Goal: Task Accomplishment & Management: Use online tool/utility

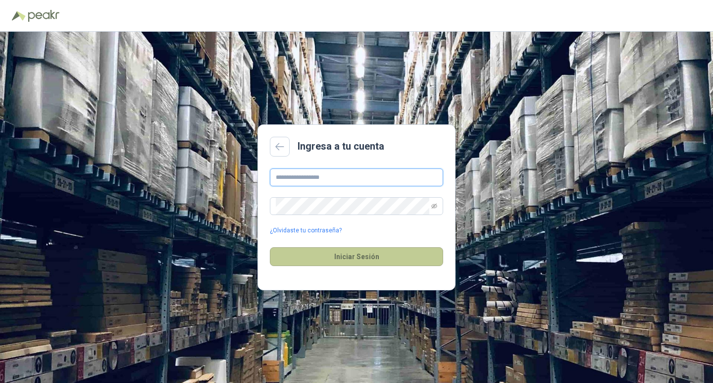
type input "**********"
click at [400, 255] on button "Iniciar Sesión" at bounding box center [356, 256] width 173 height 19
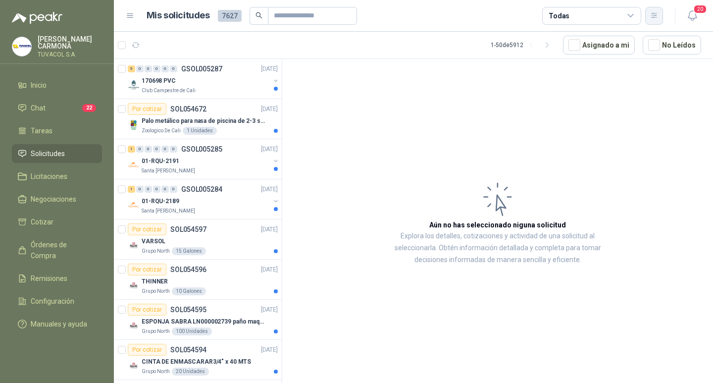
click at [654, 16] on icon "button" at bounding box center [654, 15] width 8 height 8
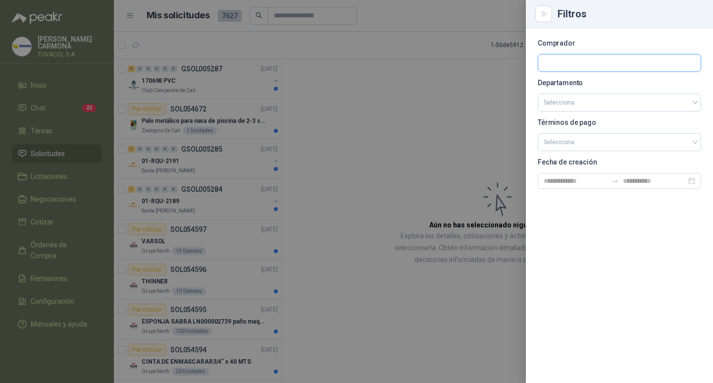
click at [567, 60] on input "text" at bounding box center [619, 62] width 162 height 17
type input "*********"
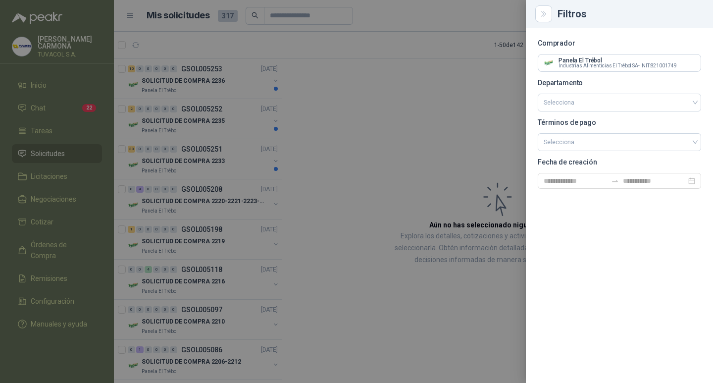
click at [398, 145] on div at bounding box center [356, 191] width 713 height 383
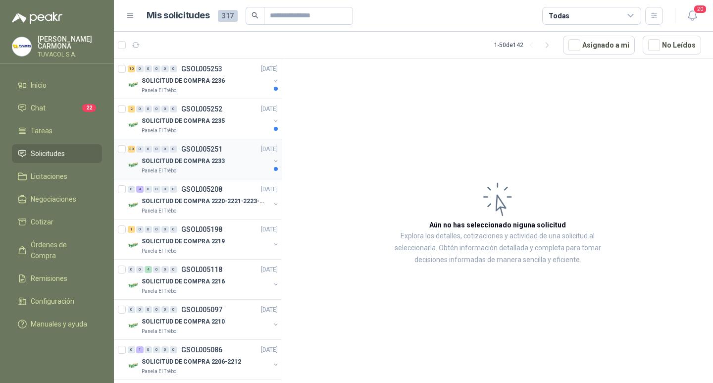
click at [214, 148] on p "GSOL005251" at bounding box center [201, 149] width 41 height 7
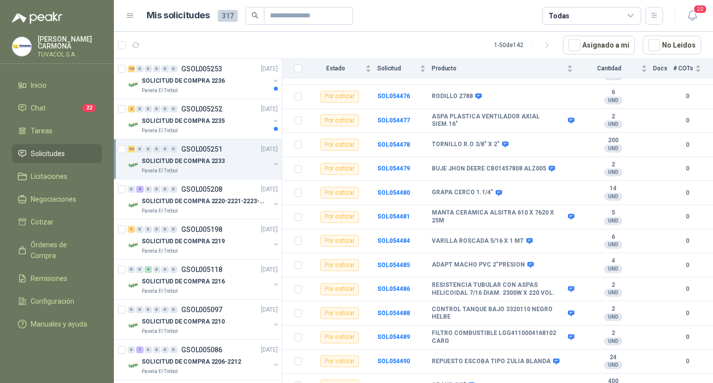
scroll to position [605, 0]
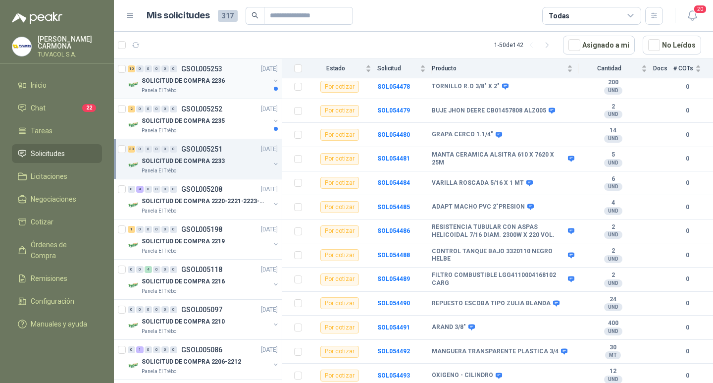
click at [192, 95] on div "10 0 0 0 0 0 GSOL005253 [DATE] SOLICITUD DE COMPRA 2236 Panela El Trébol" at bounding box center [198, 79] width 168 height 40
click at [191, 105] on p "GSOL005252" at bounding box center [201, 108] width 41 height 7
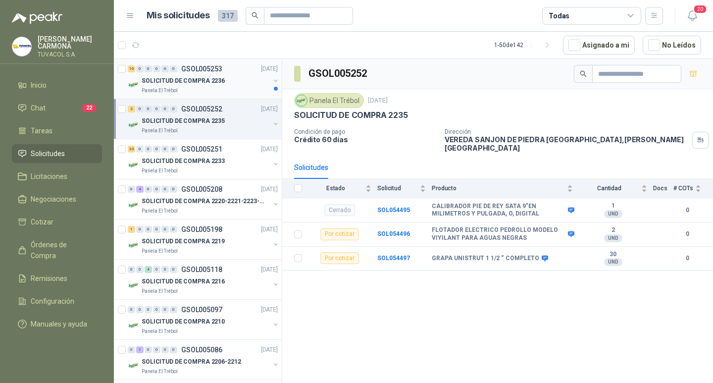
click at [216, 75] on div "SOLICITUD DE COMPRA 2236" at bounding box center [206, 81] width 128 height 12
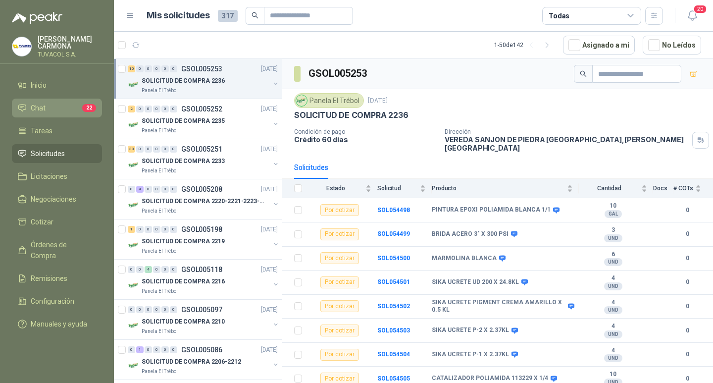
click at [85, 104] on span "22" at bounding box center [89, 108] width 14 height 8
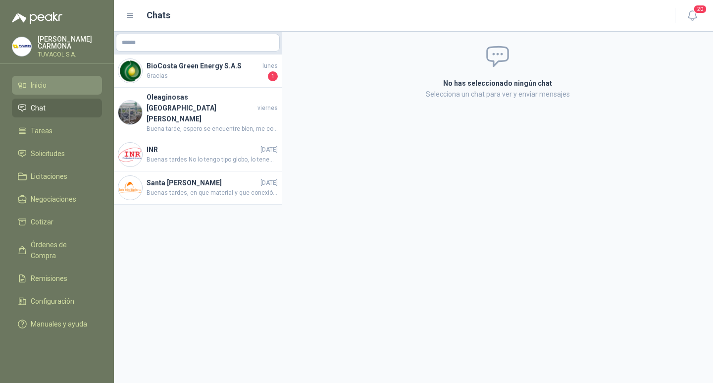
click at [54, 80] on li "Inicio" at bounding box center [57, 85] width 78 height 11
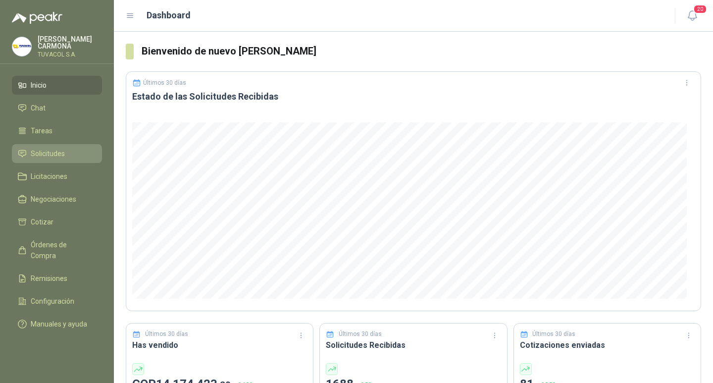
click at [55, 148] on span "Solicitudes" at bounding box center [48, 153] width 34 height 11
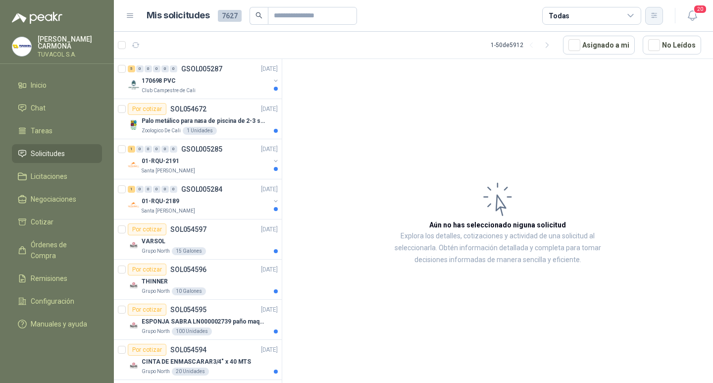
click at [658, 15] on icon "button" at bounding box center [654, 15] width 8 height 8
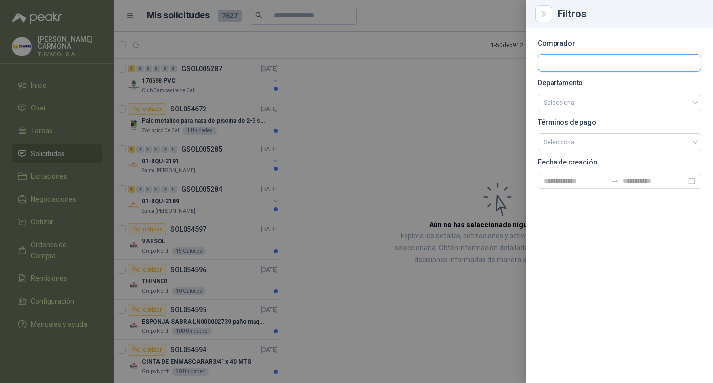
click at [610, 59] on input "text" at bounding box center [619, 62] width 162 height 17
type input "*********"
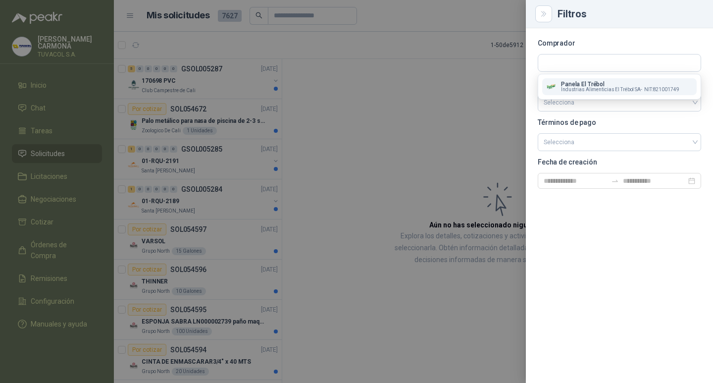
click at [445, 118] on div at bounding box center [356, 191] width 713 height 383
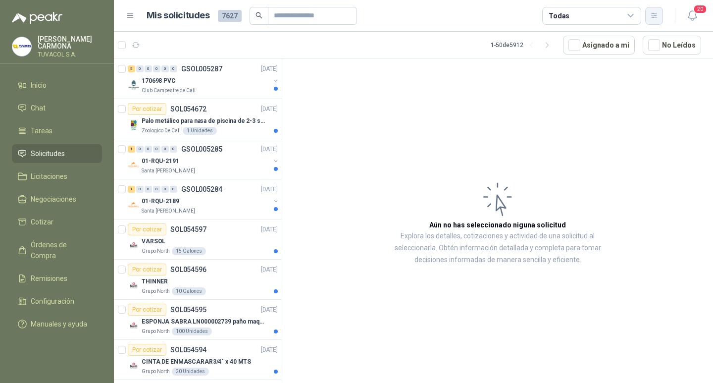
click at [650, 11] on button "button" at bounding box center [654, 16] width 18 height 18
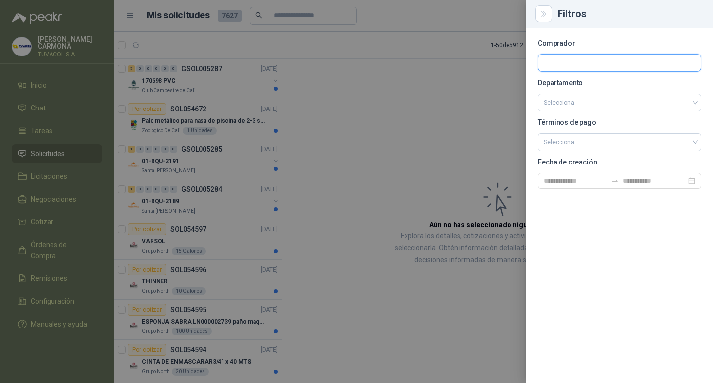
click at [555, 57] on input "text" at bounding box center [619, 62] width 162 height 17
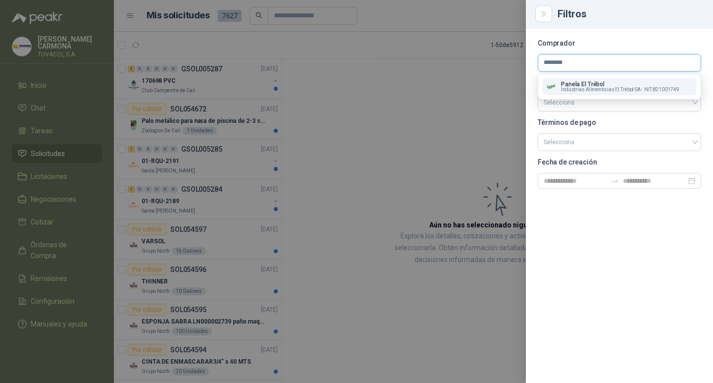
type input "*********"
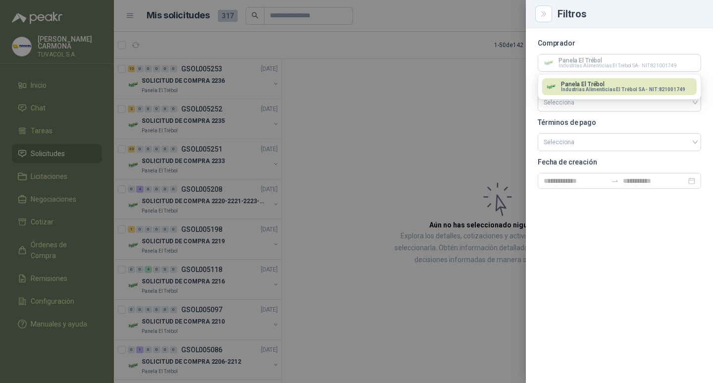
click at [605, 87] on span "Industrias Alimenticias El Trébol SA -" at bounding box center [604, 89] width 86 height 5
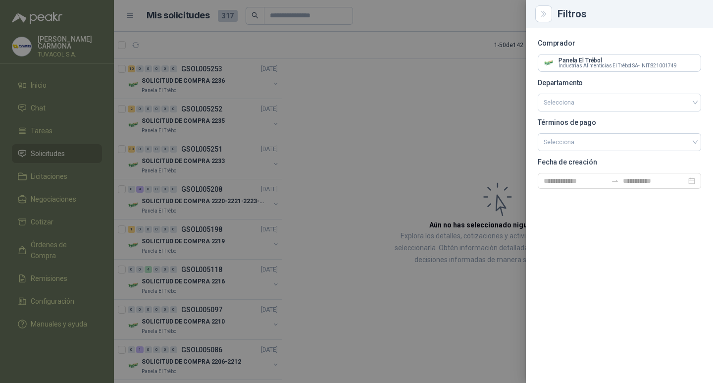
click at [467, 107] on div at bounding box center [356, 191] width 713 height 383
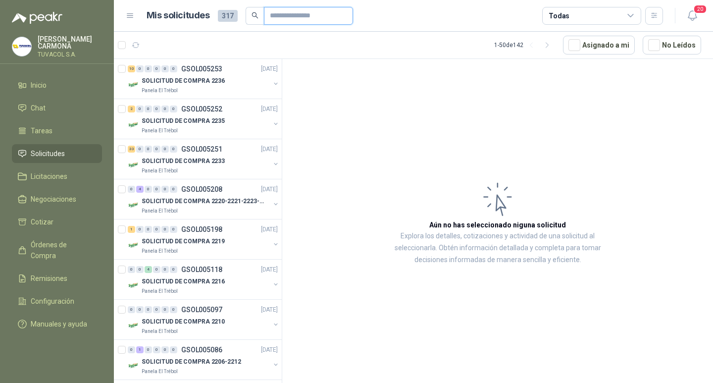
click at [299, 20] on input "text" at bounding box center [304, 15] width 69 height 17
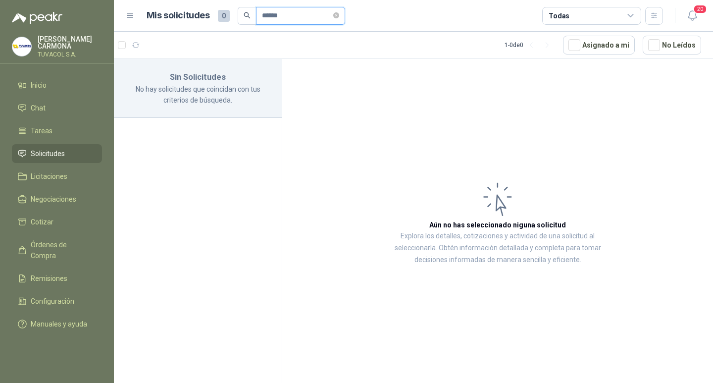
drag, startPoint x: 297, startPoint y: 18, endPoint x: 250, endPoint y: 16, distance: 47.6
click at [250, 16] on span "******" at bounding box center [291, 16] width 107 height 18
type input "*****"
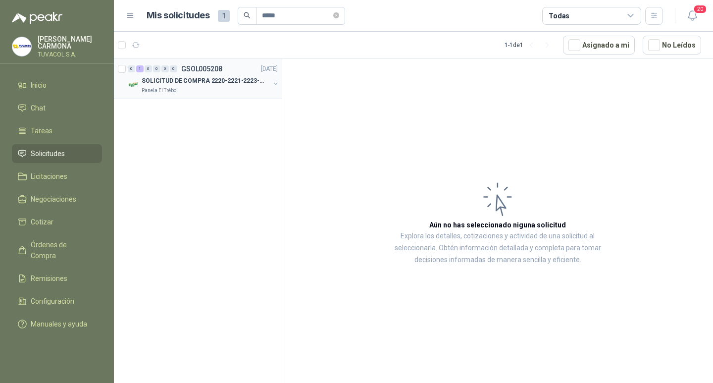
click at [199, 73] on div "0 1 0 0 0 0 GSOL005208 [DATE]" at bounding box center [204, 69] width 152 height 12
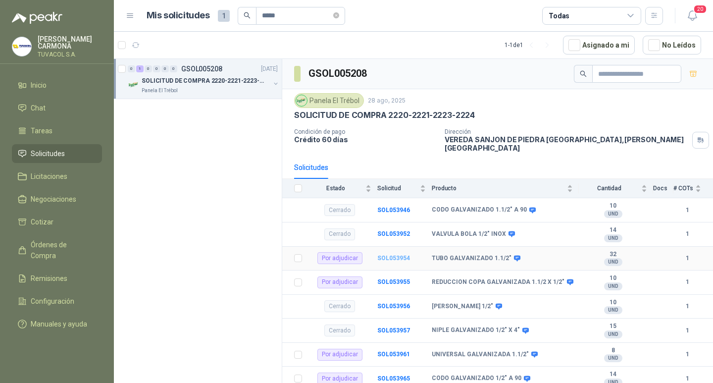
click at [388, 255] on b "SOL053954" at bounding box center [393, 258] width 33 height 7
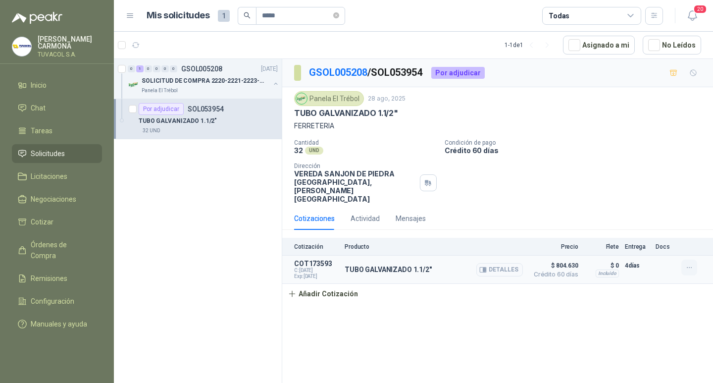
click at [687, 268] on icon "button" at bounding box center [689, 267] width 4 height 0
click at [655, 230] on button "Editar" at bounding box center [669, 232] width 79 height 16
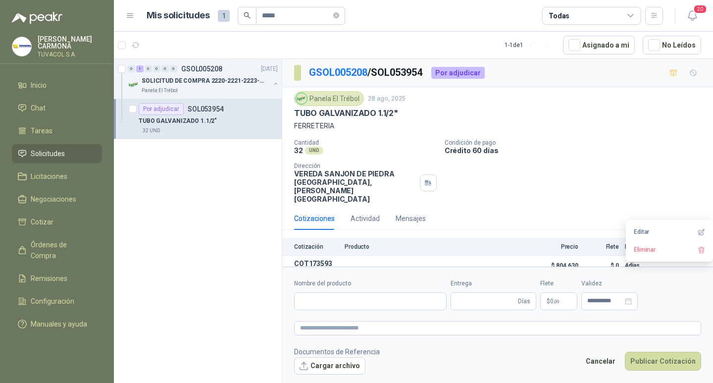
type input "**********"
type input "*"
type input "**********"
click at [392, 301] on input "**********" at bounding box center [397, 301] width 206 height 18
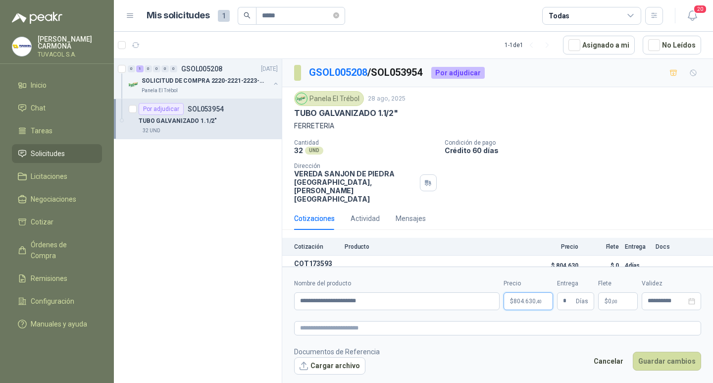
click at [511, 303] on p "$ 804.630 ,40" at bounding box center [529, 301] width 50 height 18
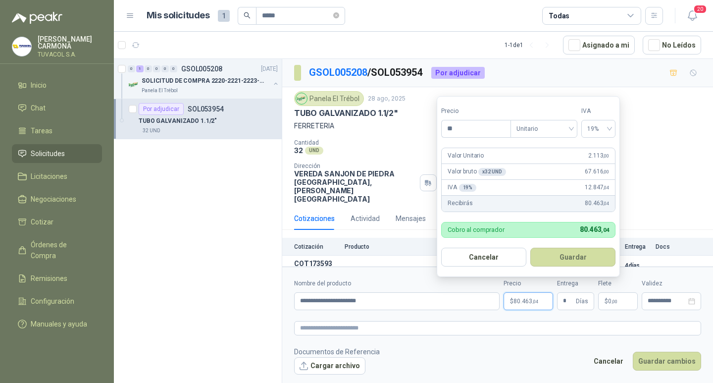
type input "*"
type input "*********"
click at [586, 256] on button "Guardar" at bounding box center [572, 257] width 85 height 19
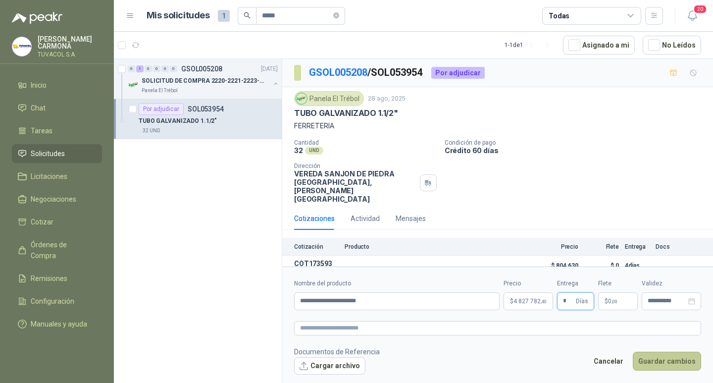
type input "*"
click at [678, 361] on button "Guardar cambios" at bounding box center [667, 361] width 68 height 19
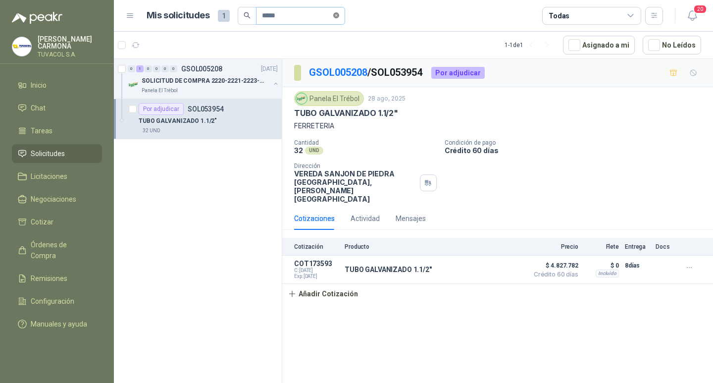
click at [339, 15] on icon "close-circle" at bounding box center [336, 15] width 6 height 6
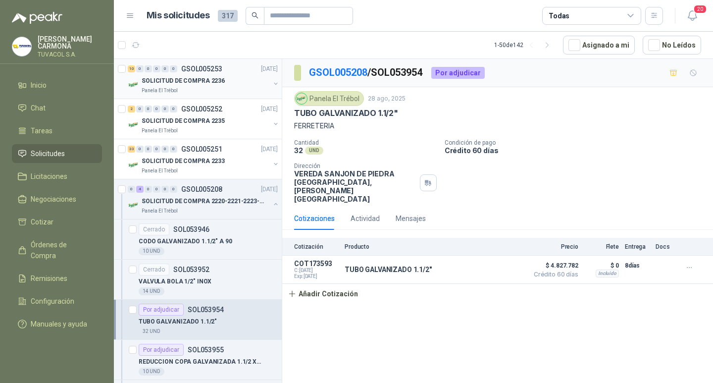
click at [202, 70] on p "GSOL005253" at bounding box center [201, 68] width 41 height 7
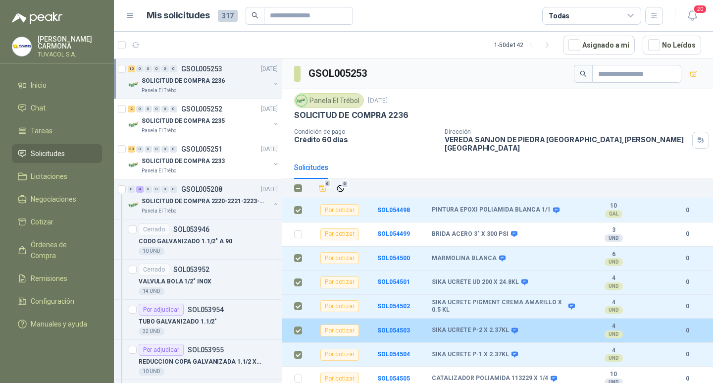
scroll to position [51, 0]
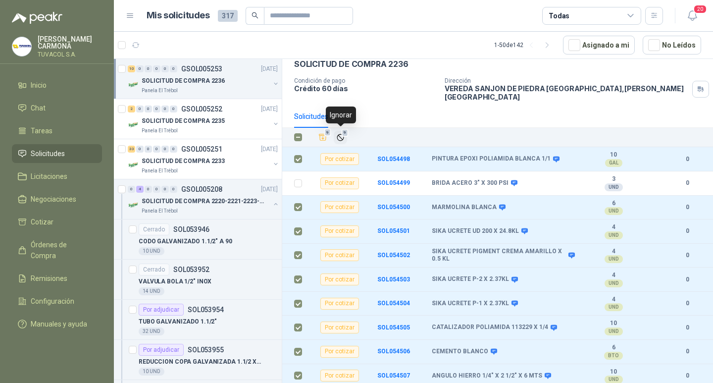
click at [342, 129] on span "9" at bounding box center [345, 133] width 7 height 8
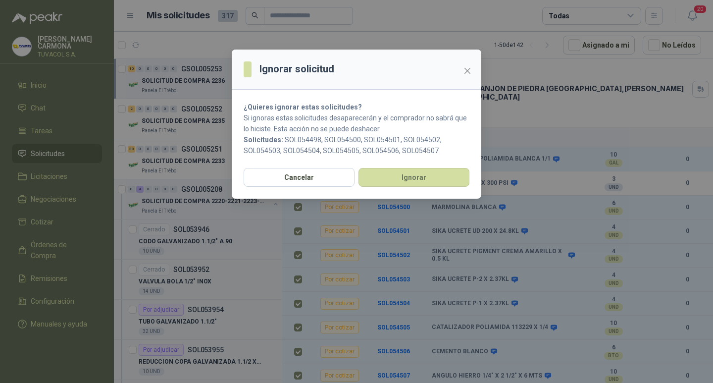
click at [443, 188] on div "Cancelar Ignorar" at bounding box center [357, 183] width 250 height 31
click at [441, 182] on button "Ignorar" at bounding box center [414, 177] width 111 height 19
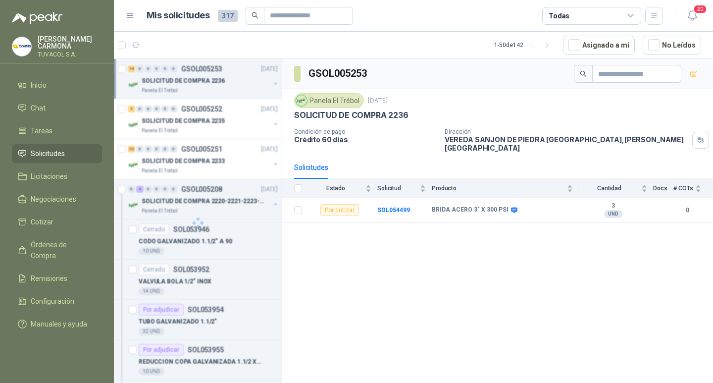
scroll to position [0, 0]
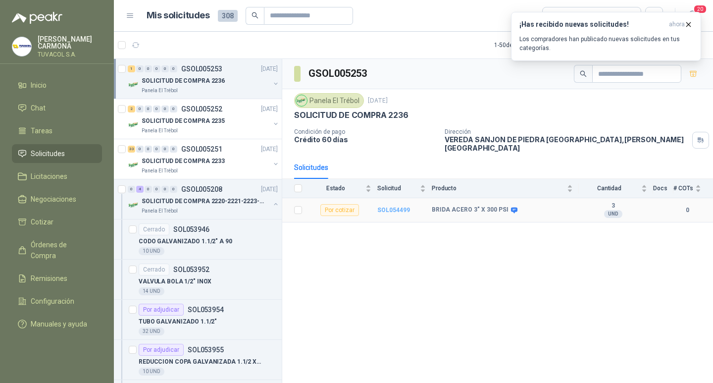
click at [396, 206] on b "SOL054499" at bounding box center [393, 209] width 33 height 7
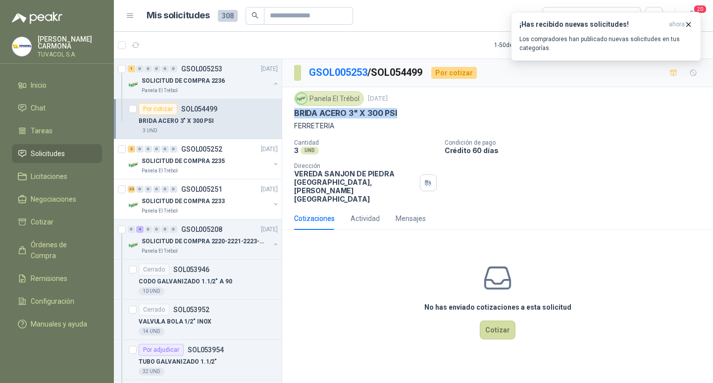
drag, startPoint x: 403, startPoint y: 114, endPoint x: 295, endPoint y: 115, distance: 108.5
click at [295, 115] on div "BRIDA ACERO 3" X 300 PSI" at bounding box center [497, 113] width 407 height 10
copy p "BRIDA ACERO 3" X 300 PSI"
click at [509, 334] on button "Cotizar" at bounding box center [498, 329] width 36 height 19
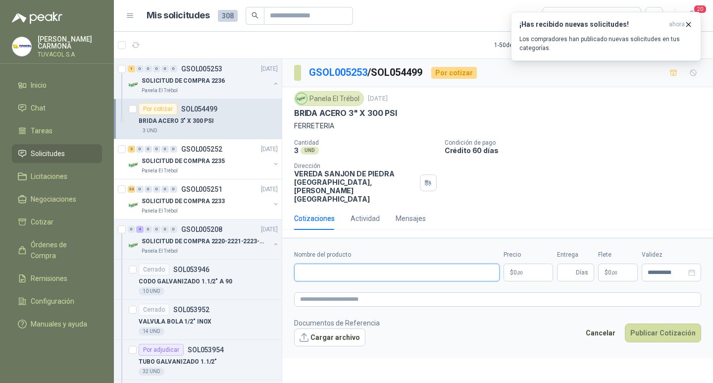
drag, startPoint x: 422, startPoint y: 276, endPoint x: 445, endPoint y: 277, distance: 22.8
click at [422, 276] on input "Nombre del producto" at bounding box center [397, 272] width 206 height 18
paste input "**********"
type input "**********"
click at [529, 277] on p "$ 0 ,00" at bounding box center [529, 272] width 50 height 18
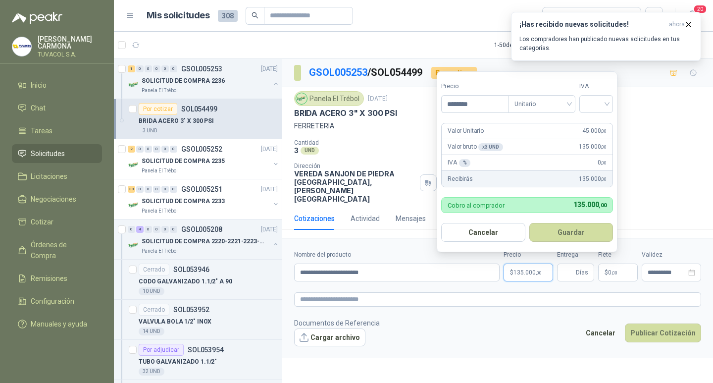
type input "********"
click at [599, 104] on input "search" at bounding box center [596, 103] width 22 height 15
click at [598, 120] on div "19%" at bounding box center [598, 124] width 18 height 11
click at [574, 229] on button "Guardar" at bounding box center [572, 232] width 85 height 19
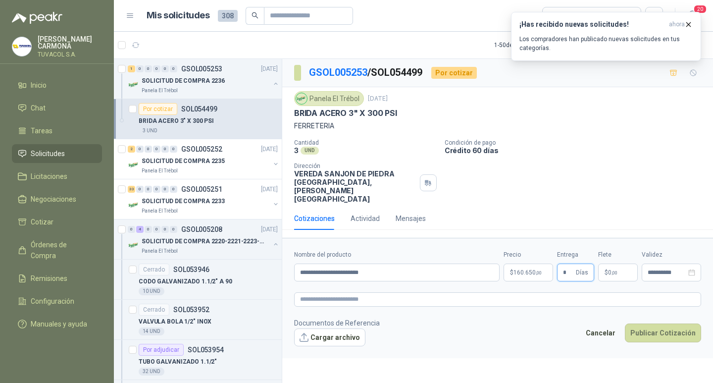
type input "*"
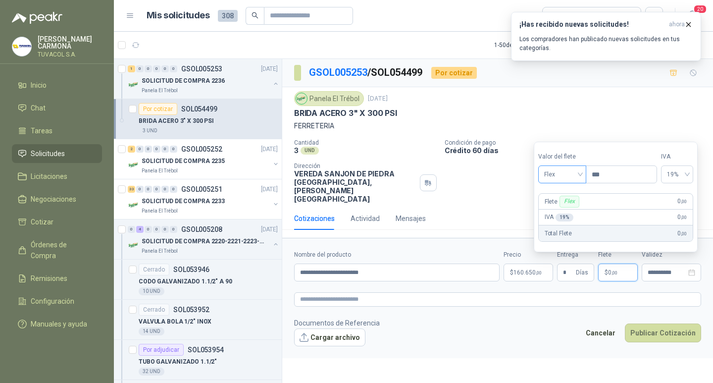
click at [562, 172] on span "Flex" at bounding box center [562, 174] width 36 height 15
click at [568, 211] on div "Incluido" at bounding box center [563, 211] width 34 height 11
click at [682, 337] on button "Publicar Cotización" at bounding box center [663, 332] width 76 height 19
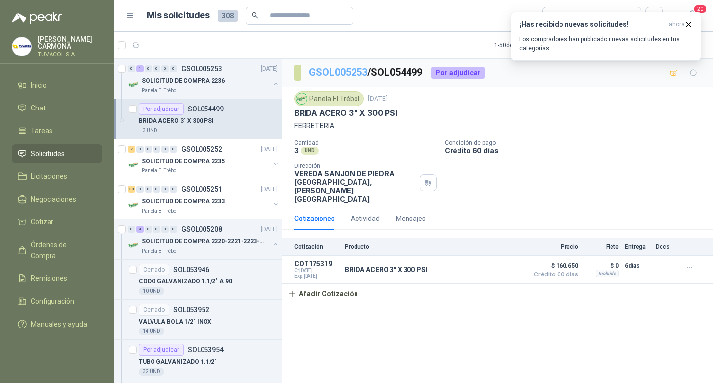
click at [333, 74] on link "GSOL005253" at bounding box center [338, 72] width 58 height 12
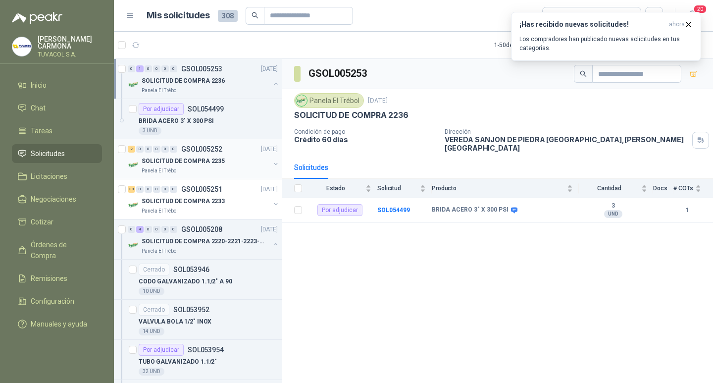
click at [213, 148] on p "GSOL005252" at bounding box center [201, 149] width 41 height 7
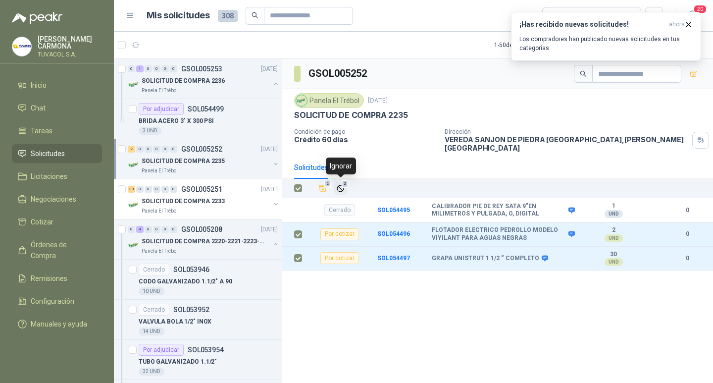
click at [342, 185] on span "2" at bounding box center [345, 184] width 7 height 8
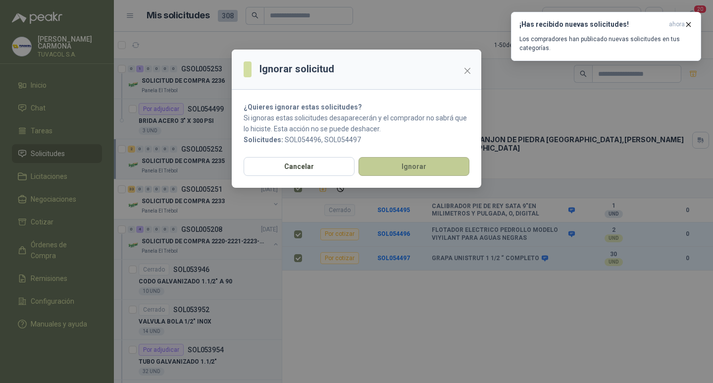
click at [432, 170] on button "Ignorar" at bounding box center [414, 166] width 111 height 19
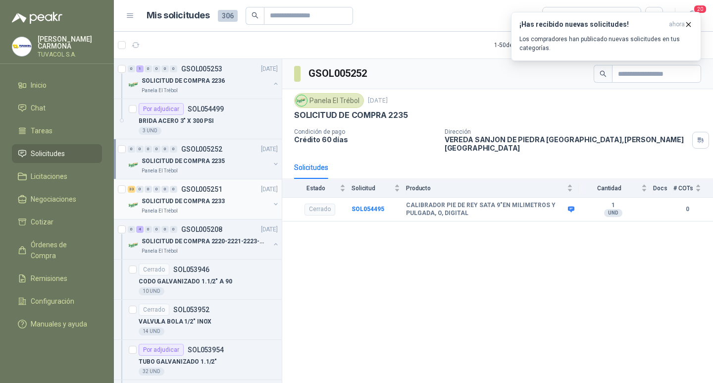
click at [201, 186] on p "GSOL005251" at bounding box center [201, 189] width 41 height 7
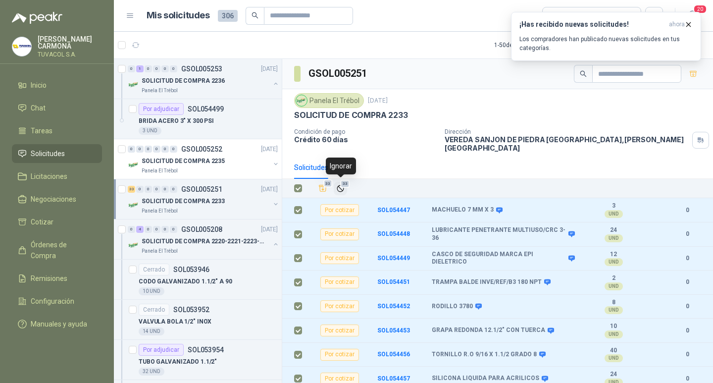
click at [340, 184] on icon "Ignorar" at bounding box center [340, 188] width 8 height 8
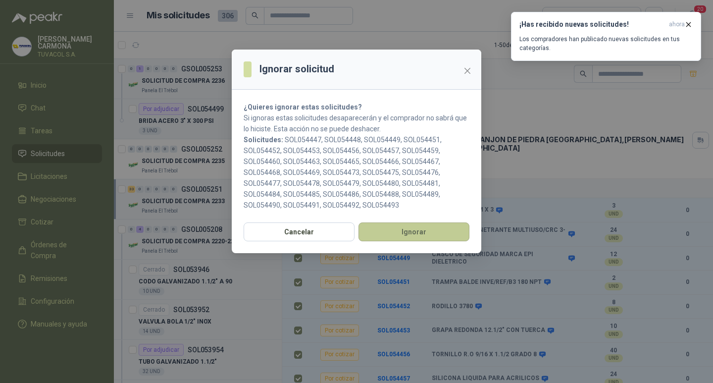
click at [434, 231] on button "Ignorar" at bounding box center [414, 231] width 111 height 19
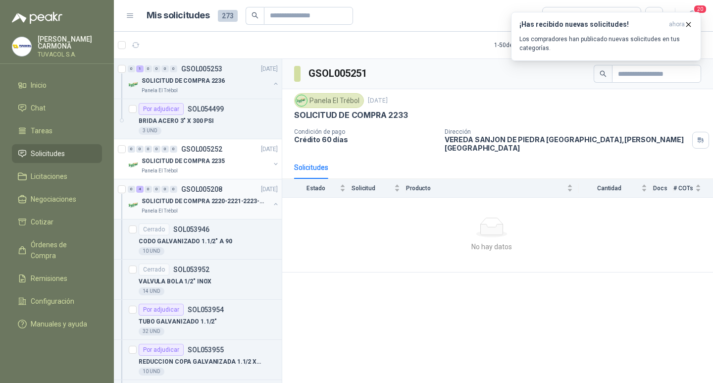
click at [212, 193] on div "0 4 0 0 0 0 GSOL005208 [DATE]" at bounding box center [204, 189] width 152 height 12
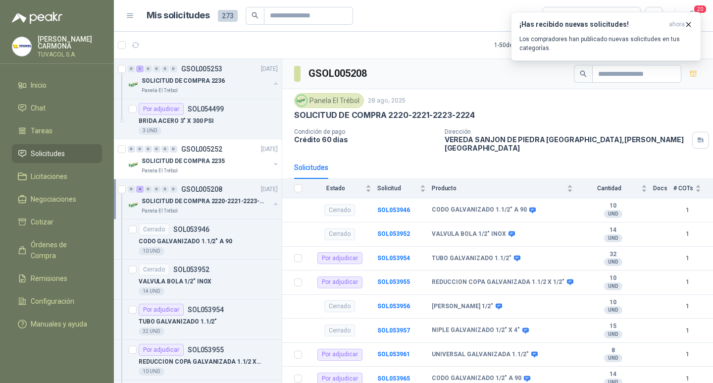
click at [79, 33] on menu "[PERSON_NAME] S.A. Inicio Chat Tareas Solicitudes Licitaciones Negociaciones Co…" at bounding box center [57, 191] width 114 height 383
click at [85, 41] on p "[PERSON_NAME]" at bounding box center [70, 43] width 64 height 14
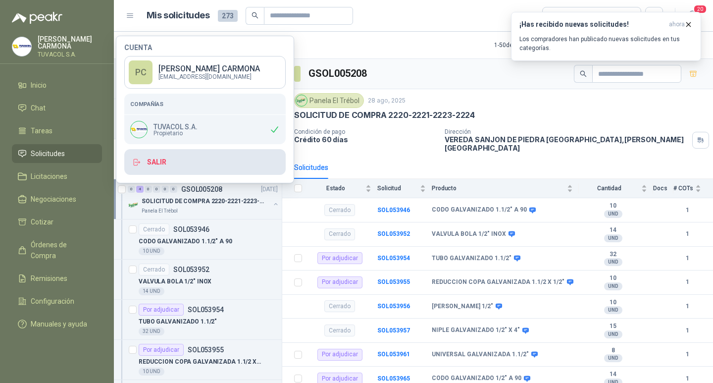
click at [210, 160] on button "Salir" at bounding box center [204, 162] width 161 height 26
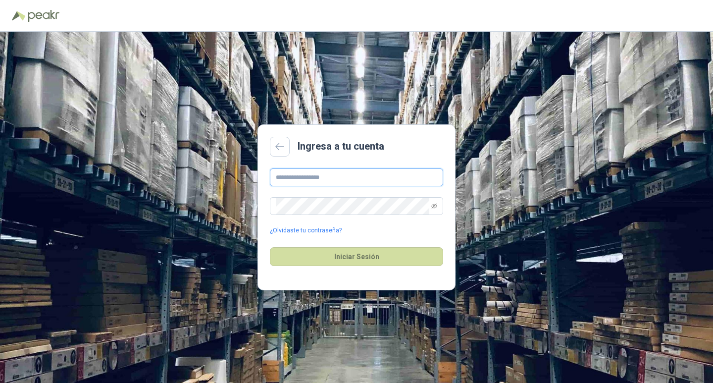
type input "**********"
